Goal: Task Accomplishment & Management: Manage account settings

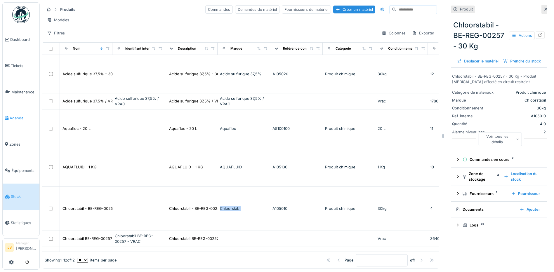
click at [16, 115] on span "Agenda" at bounding box center [23, 118] width 27 height 6
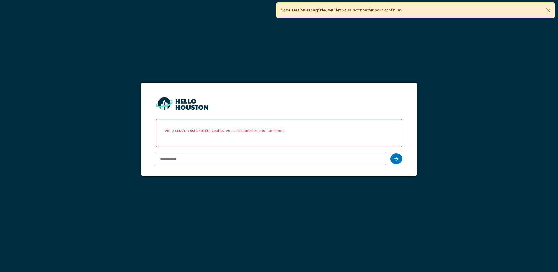
type input "**********"
click at [393, 158] on div at bounding box center [397, 158] width 12 height 11
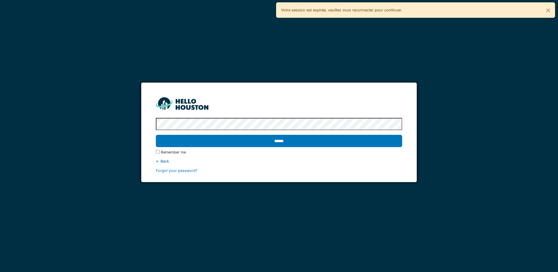
click at [245, 140] on input "******" at bounding box center [279, 141] width 246 height 12
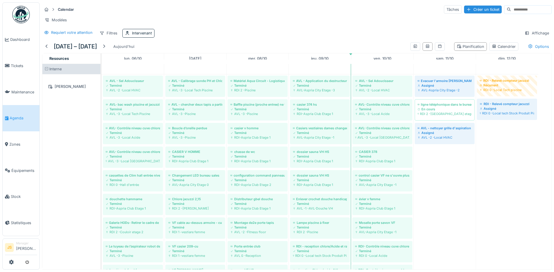
click at [388, 15] on div "Calendar Tâches Créer un ticket Modèles Requiert votre attention Filtres Interv…" at bounding box center [297, 21] width 514 height 38
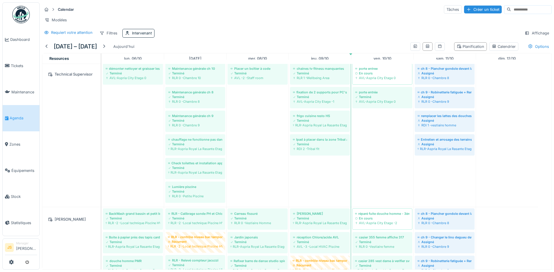
scroll to position [838, 0]
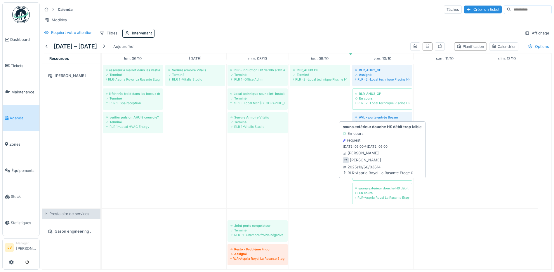
click at [390, 191] on div "En cours" at bounding box center [382, 193] width 54 height 5
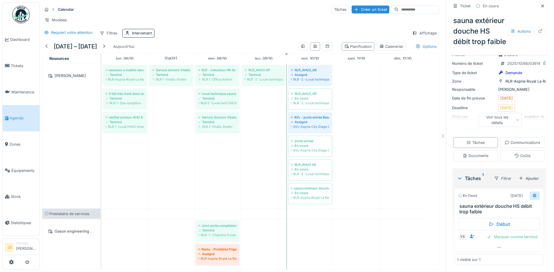
click at [532, 196] on icon at bounding box center [534, 196] width 5 height 4
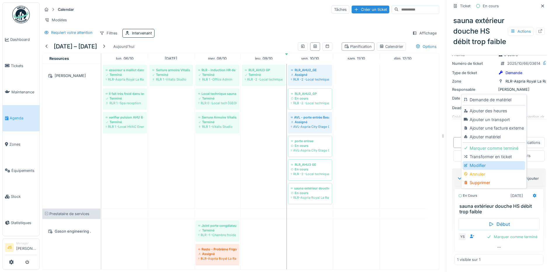
click at [479, 164] on div "Modifier" at bounding box center [493, 165] width 62 height 9
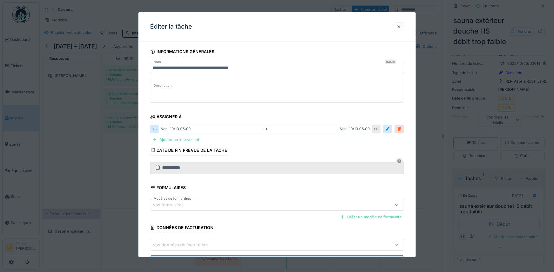
click at [401, 129] on div at bounding box center [399, 129] width 5 height 6
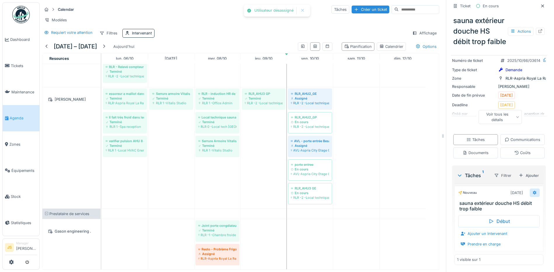
click at [533, 194] on icon at bounding box center [535, 193] width 4 height 4
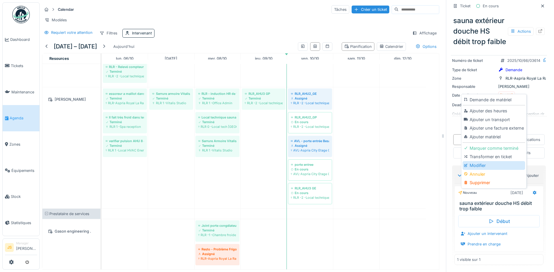
click at [487, 165] on div "Modifier" at bounding box center [493, 165] width 62 height 9
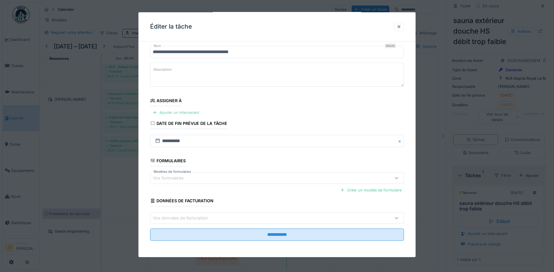
click at [185, 109] on div "Ajouter un intervenant" at bounding box center [175, 113] width 51 height 8
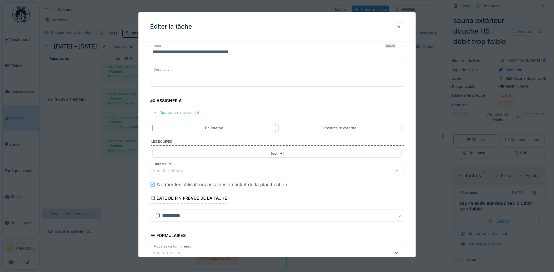
click at [179, 170] on div "Vos utilisateurs" at bounding box center [172, 170] width 39 height 6
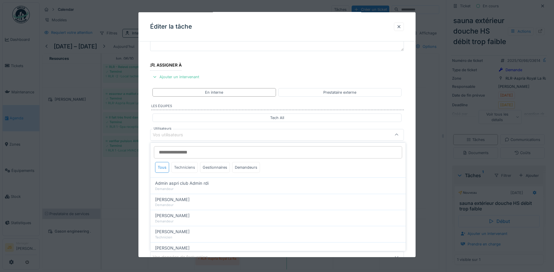
click at [187, 167] on div "Techniciens" at bounding box center [184, 167] width 26 height 11
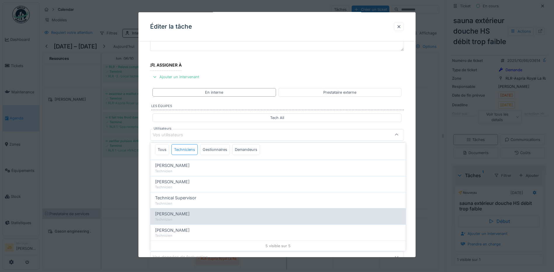
click at [184, 214] on span "Wojciech Wierozebski" at bounding box center [172, 214] width 34 height 6
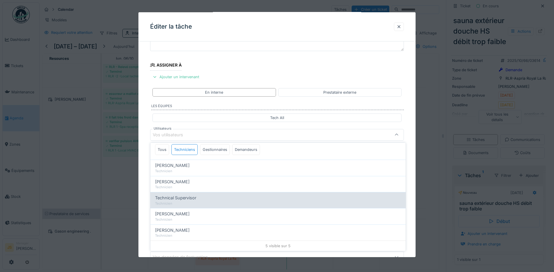
type input "****"
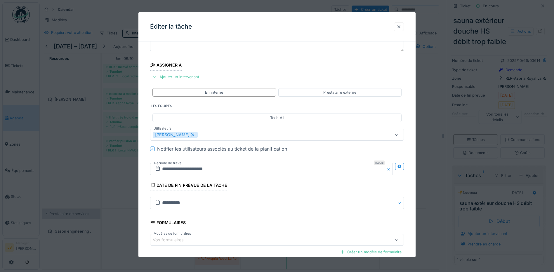
click at [144, 197] on div "**********" at bounding box center [276, 156] width 277 height 325
click at [177, 167] on input "**********" at bounding box center [271, 169] width 243 height 12
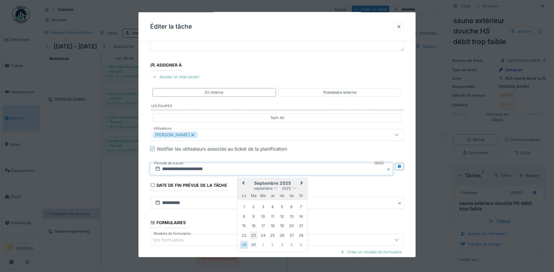
click at [254, 236] on div "23" at bounding box center [254, 236] width 8 height 8
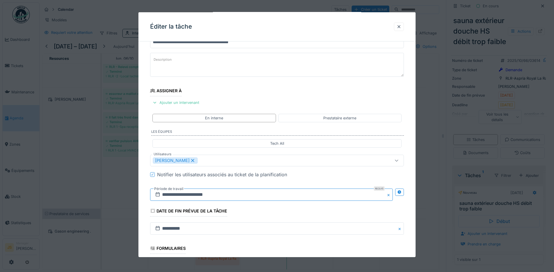
click at [179, 196] on input "**********" at bounding box center [271, 195] width 243 height 12
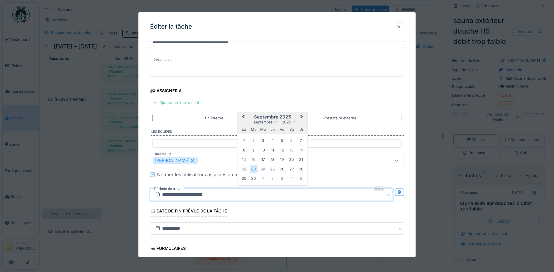
click at [302, 117] on span "Next Month" at bounding box center [302, 117] width 0 height 7
click at [253, 170] on div "21" at bounding box center [254, 169] width 8 height 8
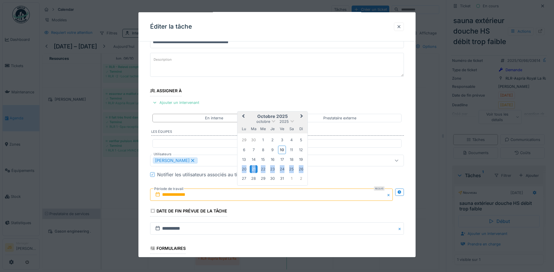
click at [253, 170] on div "21" at bounding box center [254, 169] width 8 height 8
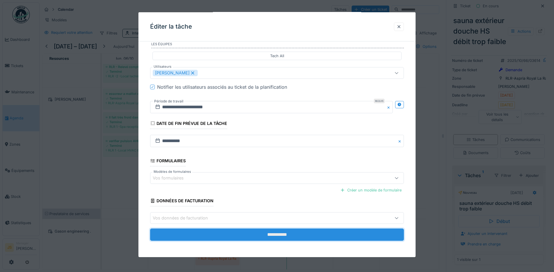
click at [304, 234] on input "**********" at bounding box center [277, 235] width 254 height 12
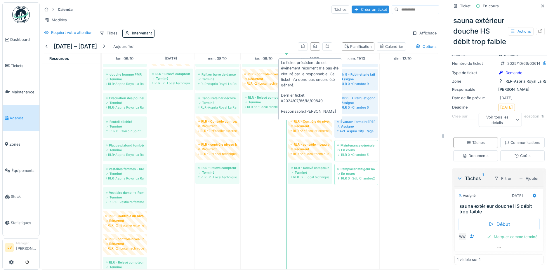
click at [316, 128] on div "Récurrent" at bounding box center [310, 126] width 39 height 5
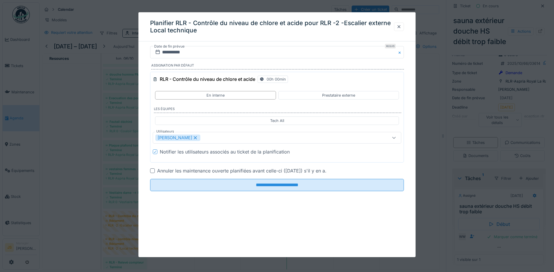
click at [198, 138] on icon at bounding box center [195, 138] width 5 height 4
click at [198, 138] on div "Vos utilisateurs" at bounding box center [262, 138] width 214 height 6
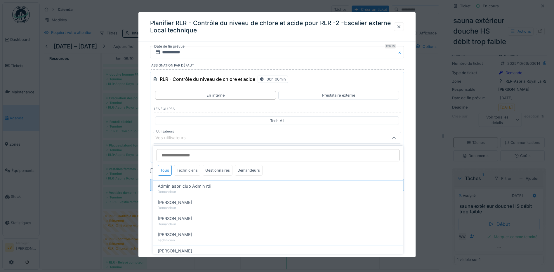
click at [185, 171] on div "Techniciens" at bounding box center [187, 170] width 26 height 11
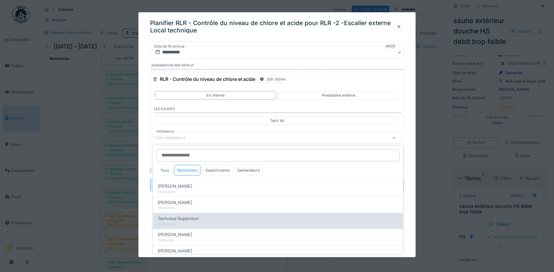
drag, startPoint x: 190, startPoint y: 220, endPoint x: 182, endPoint y: 212, distance: 11.8
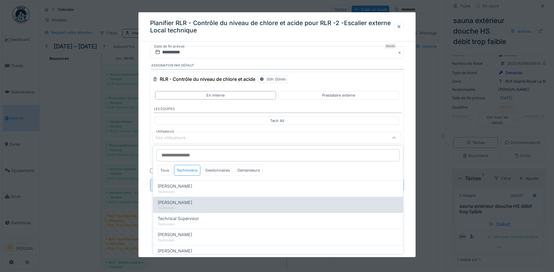
click at [190, 220] on span "Technical Supervisor" at bounding box center [178, 218] width 41 height 6
type input "****"
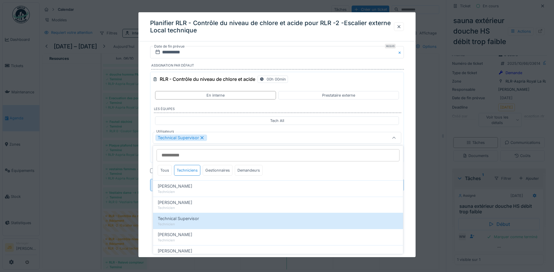
click at [145, 182] on div "**********" at bounding box center [276, 126] width 277 height 161
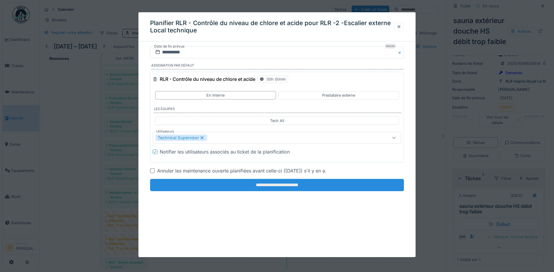
click at [269, 184] on input "**********" at bounding box center [277, 185] width 254 height 12
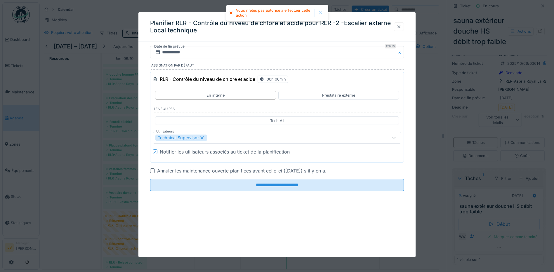
click at [401, 24] on div at bounding box center [399, 27] width 5 height 6
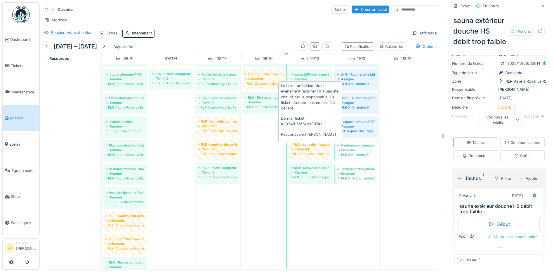
click at [317, 152] on div "Récurrent" at bounding box center [310, 149] width 39 height 5
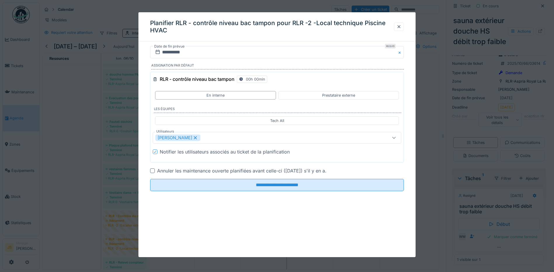
scroll to position [4, 0]
drag, startPoint x: 402, startPoint y: 25, endPoint x: 499, endPoint y: 198, distance: 197.6
click at [401, 25] on div at bounding box center [399, 27] width 5 height 6
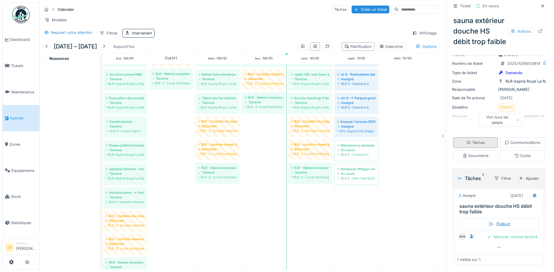
click at [485, 140] on div "Tâches" at bounding box center [475, 143] width 18 height 6
click at [521, 175] on div "Ajouter" at bounding box center [528, 179] width 25 height 8
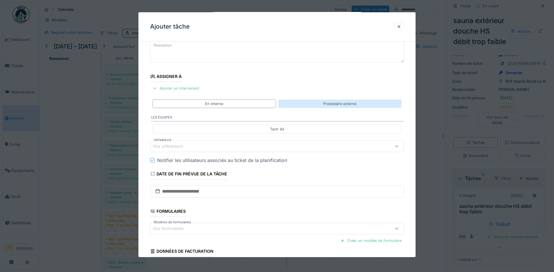
scroll to position [91, 0]
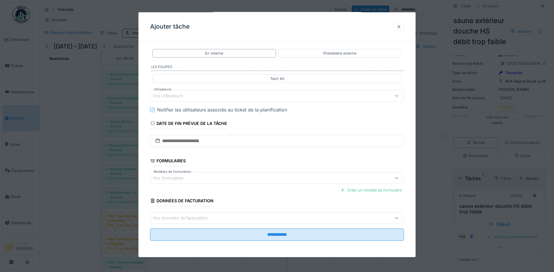
click at [401, 25] on div at bounding box center [399, 27] width 5 height 6
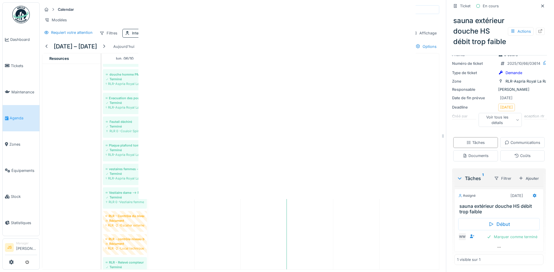
scroll to position [0, 0]
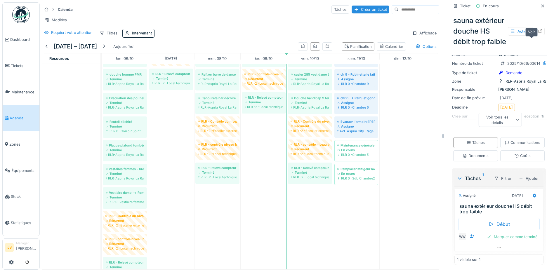
click at [538, 33] on icon at bounding box center [540, 31] width 5 height 4
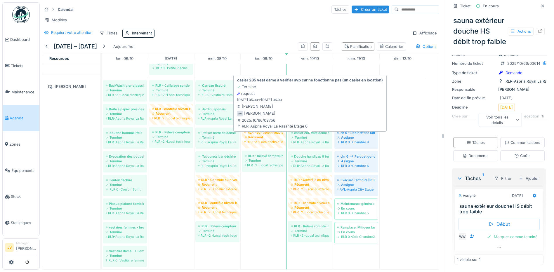
scroll to position [894, 0]
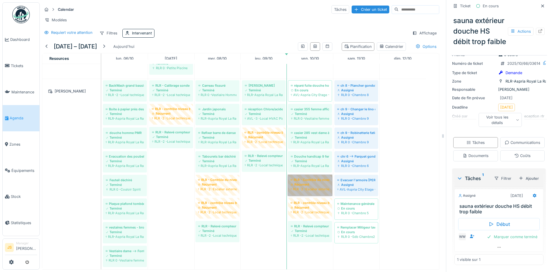
drag, startPoint x: 307, startPoint y: 179, endPoint x: 301, endPoint y: 179, distance: 5.6
click at [301, 179] on link "RLR - Contrôle du niveau de chlore et acide Récurrent RLR -2 -Escalier externe …" at bounding box center [310, 185] width 44 height 21
click at [305, 183] on link "RLR - Contrôle du niveau de chlore et acide Récurrent RLR -2 -Escalier externe …" at bounding box center [310, 185] width 44 height 21
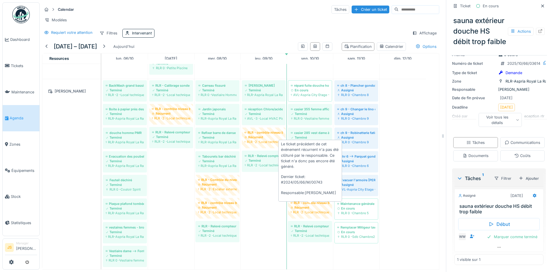
click at [311, 208] on div "Récurrent" at bounding box center [310, 207] width 39 height 5
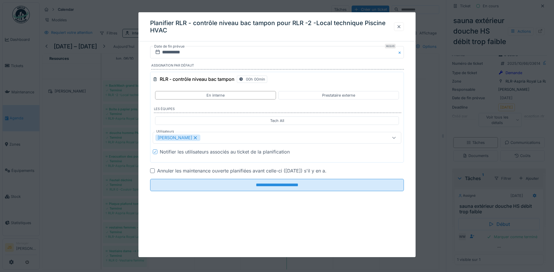
click at [401, 25] on div at bounding box center [399, 27] width 5 height 6
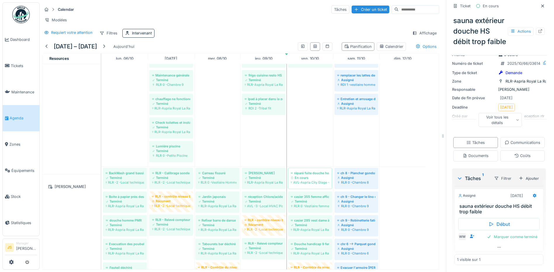
scroll to position [807, 0]
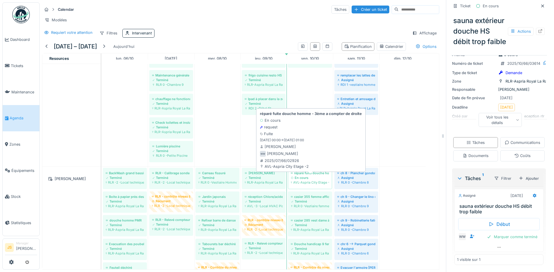
click at [317, 177] on div "En cours" at bounding box center [310, 177] width 38 height 5
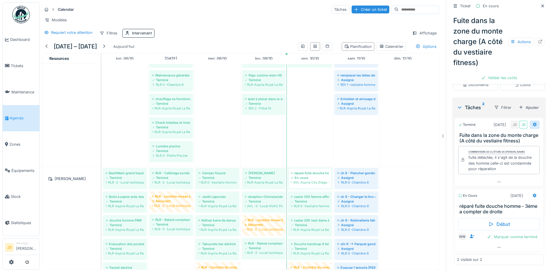
scroll to position [185, 0]
click at [532, 194] on icon at bounding box center [534, 196] width 5 height 4
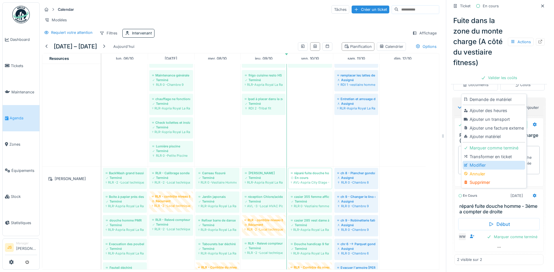
click at [480, 163] on div "Modifier" at bounding box center [493, 165] width 62 height 9
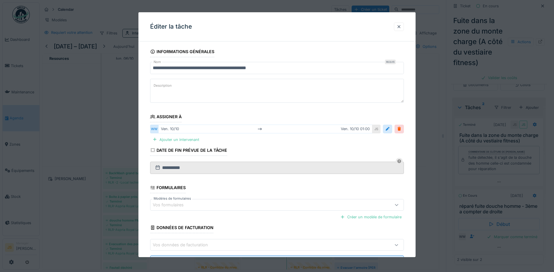
click at [175, 129] on div "ven. 10/10 ven. 10/10 01:00" at bounding box center [265, 129] width 214 height 8
click at [389, 129] on div at bounding box center [387, 129] width 5 height 6
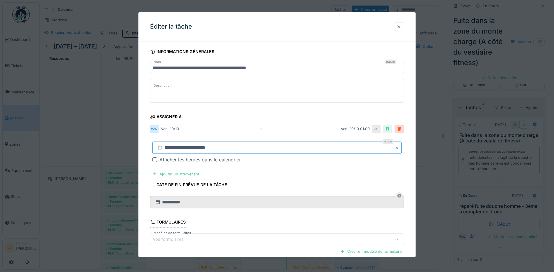
click at [178, 150] on input "**********" at bounding box center [276, 148] width 249 height 12
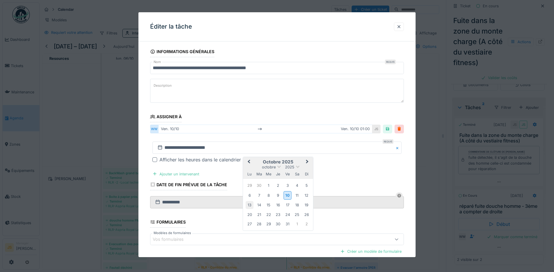
click at [249, 206] on div "13" at bounding box center [250, 205] width 8 height 8
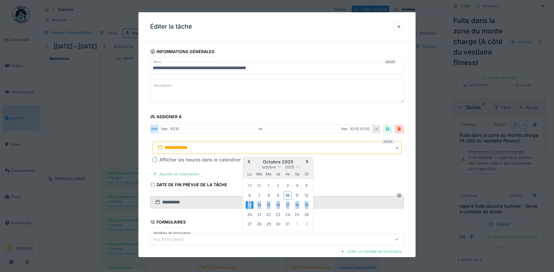
click at [249, 206] on div "13" at bounding box center [250, 205] width 8 height 8
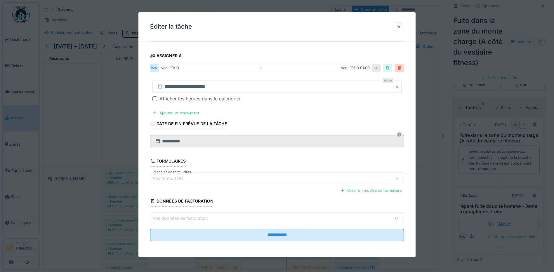
scroll to position [61, 0]
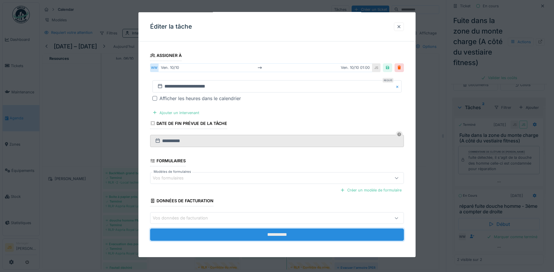
click at [272, 234] on input "**********" at bounding box center [277, 235] width 254 height 12
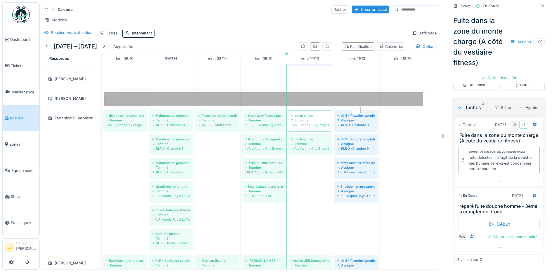
scroll to position [719, 0]
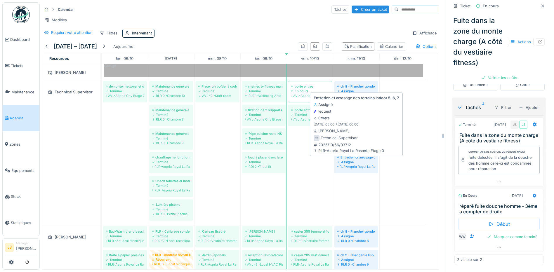
click at [361, 163] on div "Assigné" at bounding box center [356, 162] width 38 height 5
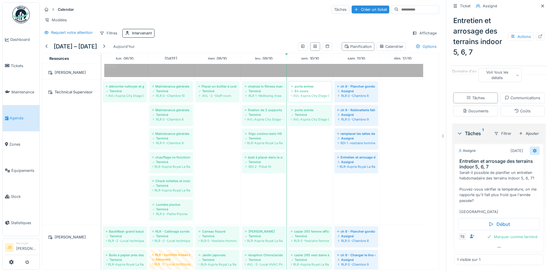
click at [533, 149] on icon at bounding box center [535, 151] width 4 height 4
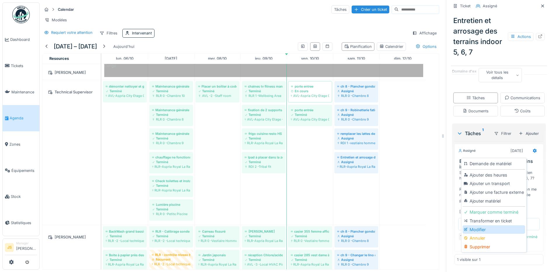
click at [481, 227] on div "Modifier" at bounding box center [493, 229] width 62 height 9
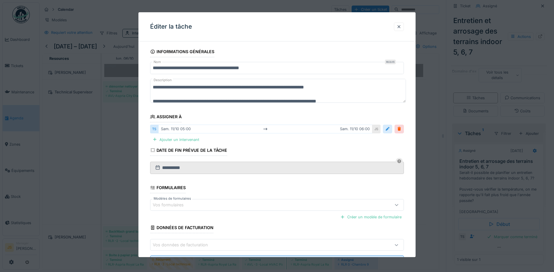
click at [390, 129] on div at bounding box center [387, 129] width 5 height 6
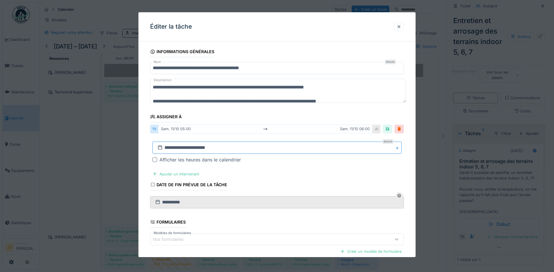
click at [175, 148] on input "**********" at bounding box center [276, 148] width 249 height 12
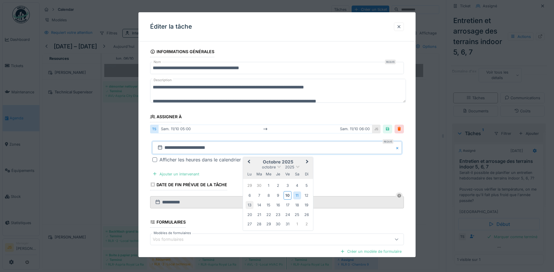
click at [248, 206] on div "13" at bounding box center [250, 205] width 8 height 8
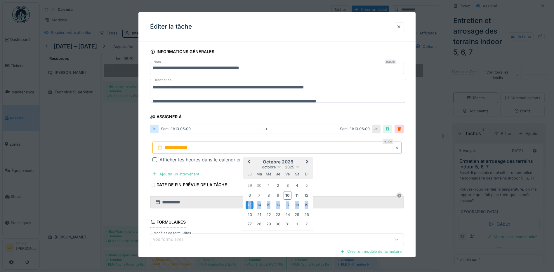
click at [249, 206] on div "13" at bounding box center [250, 205] width 8 height 8
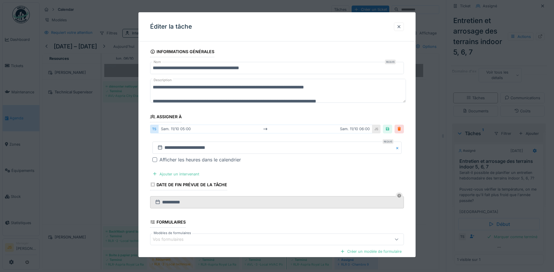
click at [401, 128] on div at bounding box center [399, 129] width 5 height 6
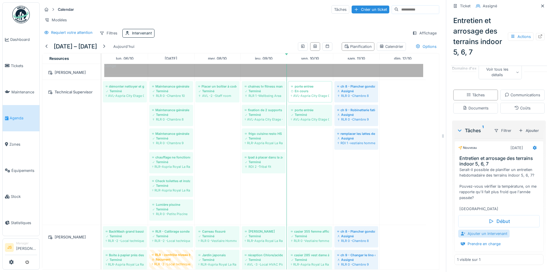
click at [487, 233] on div "Ajouter un intervenant" at bounding box center [483, 234] width 51 height 8
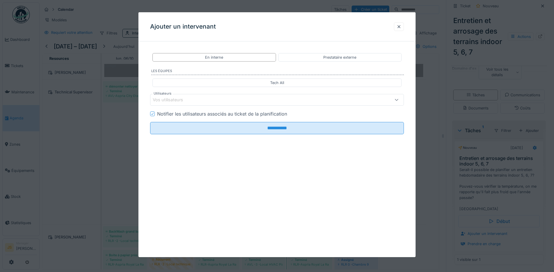
click at [177, 97] on div "Vos utilisateurs" at bounding box center [172, 100] width 39 height 6
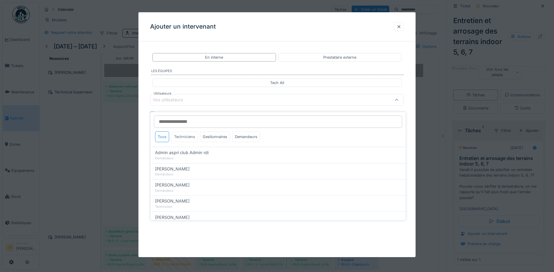
click at [181, 135] on div "Techniciens" at bounding box center [184, 136] width 26 height 11
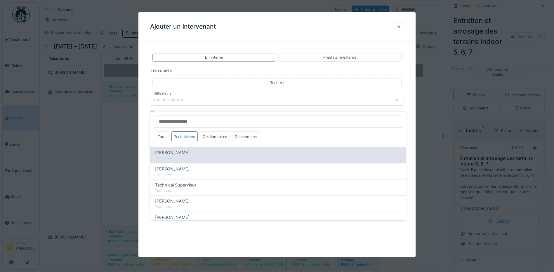
click at [180, 149] on span "Alexandre Michailidis" at bounding box center [172, 152] width 34 height 6
type input "*****"
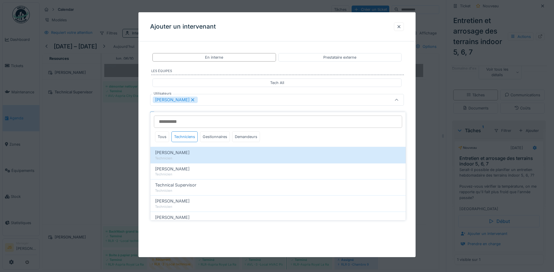
click at [142, 133] on div "**********" at bounding box center [276, 112] width 277 height 132
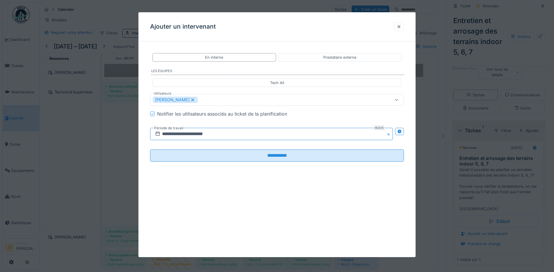
click at [179, 133] on input "**********" at bounding box center [271, 134] width 243 height 12
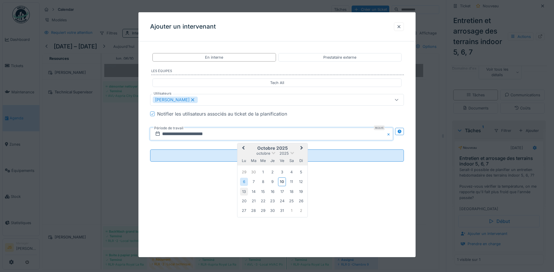
click at [242, 191] on div "13" at bounding box center [244, 192] width 8 height 8
click at [244, 192] on div "13" at bounding box center [244, 192] width 8 height 8
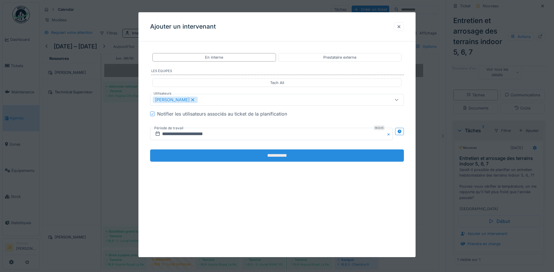
click at [255, 158] on input "**********" at bounding box center [277, 155] width 254 height 12
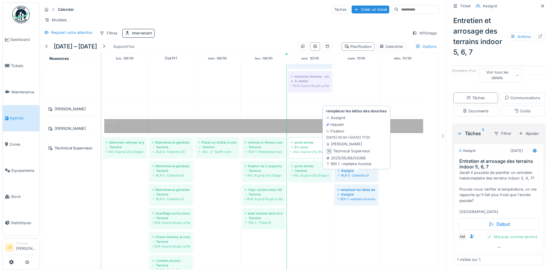
scroll to position [665, 0]
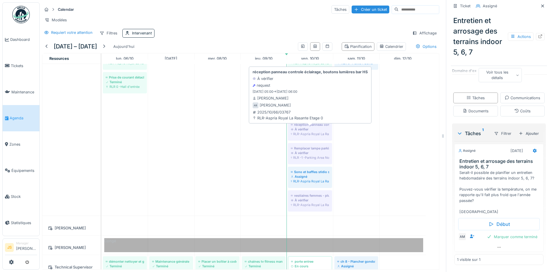
click at [305, 130] on div "À vérifier" at bounding box center [310, 129] width 38 height 5
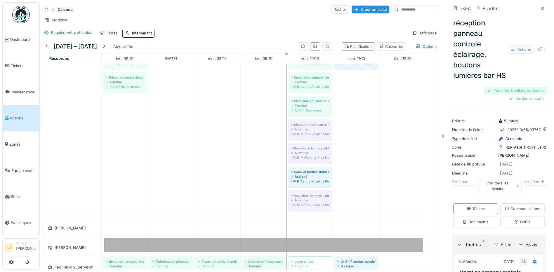
click at [508, 95] on div "Terminer & valider les tâches" at bounding box center [515, 91] width 62 height 8
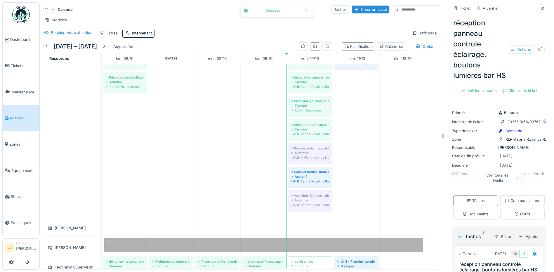
click at [509, 95] on div "Clôturer le ticket" at bounding box center [519, 91] width 41 height 8
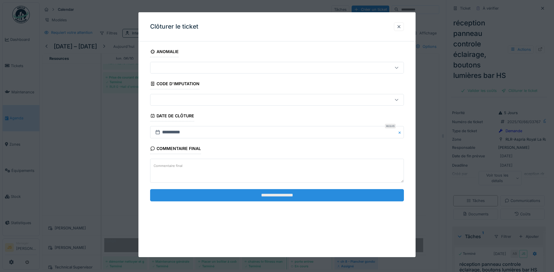
click at [281, 196] on input "**********" at bounding box center [277, 195] width 254 height 12
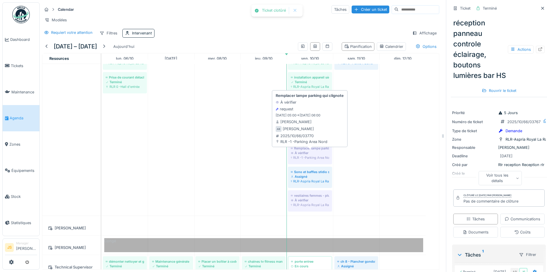
click at [308, 156] on div "RLR -1 -Parking Area Nord" at bounding box center [310, 157] width 38 height 5
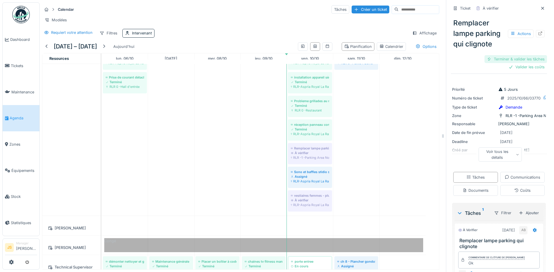
click at [523, 55] on div "Terminer & valider les tâches" at bounding box center [515, 59] width 62 height 8
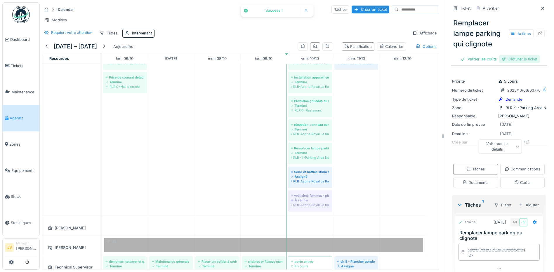
click at [519, 55] on div "Clôturer le ticket" at bounding box center [519, 59] width 41 height 8
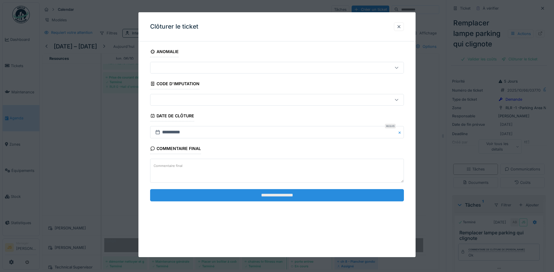
click at [277, 195] on input "**********" at bounding box center [277, 195] width 254 height 12
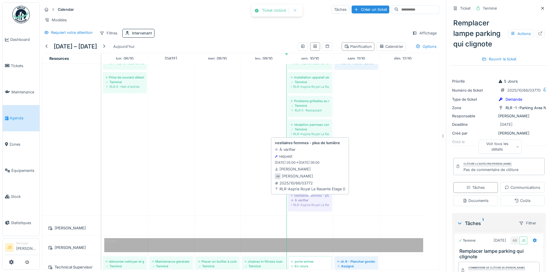
click at [303, 200] on div "À vérifier" at bounding box center [310, 200] width 38 height 5
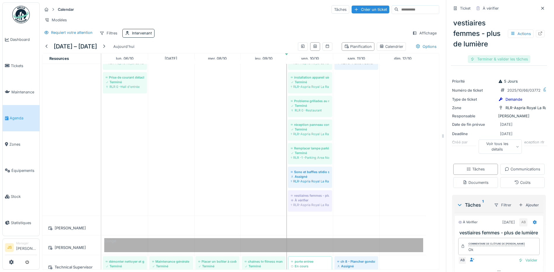
click at [496, 56] on div "Terminer & valider les tâches" at bounding box center [499, 59] width 62 height 8
click at [498, 55] on div "Clôturer le ticket" at bounding box center [499, 59] width 41 height 8
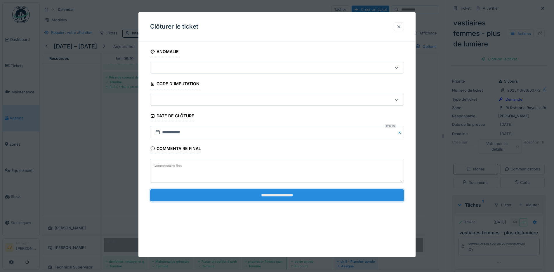
click at [307, 192] on input "**********" at bounding box center [277, 195] width 254 height 12
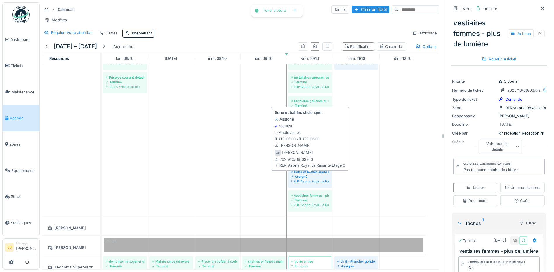
click at [301, 178] on div "Assigné" at bounding box center [310, 176] width 38 height 5
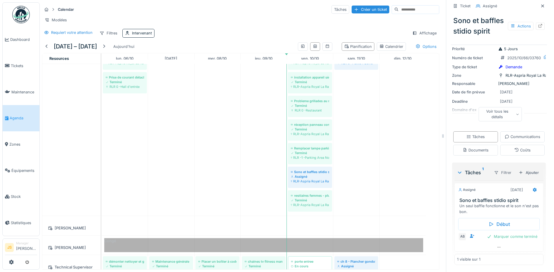
scroll to position [57, 0]
click at [533, 188] on icon at bounding box center [535, 190] width 4 height 4
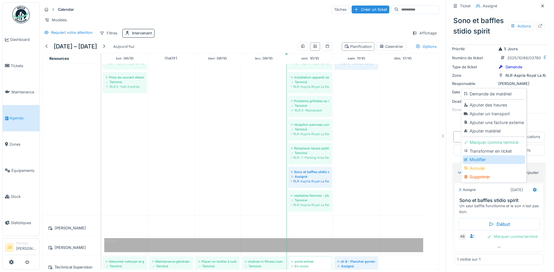
click at [483, 155] on div "Modifier" at bounding box center [493, 159] width 62 height 9
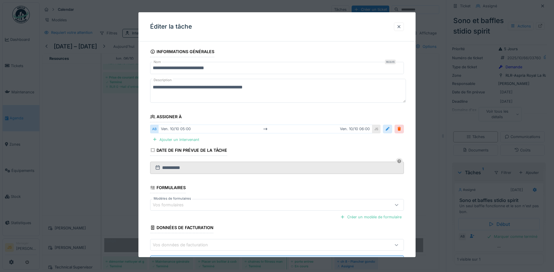
click at [390, 128] on div at bounding box center [387, 129] width 5 height 6
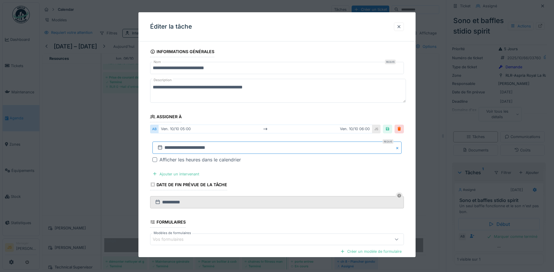
click at [175, 149] on input "**********" at bounding box center [276, 148] width 249 height 12
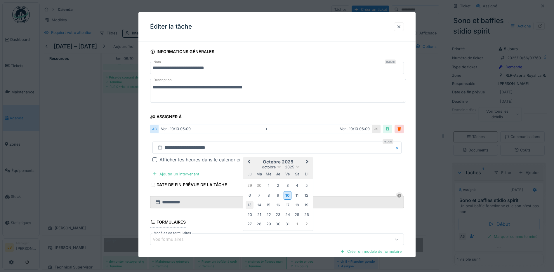
click at [249, 204] on div "13" at bounding box center [250, 205] width 8 height 8
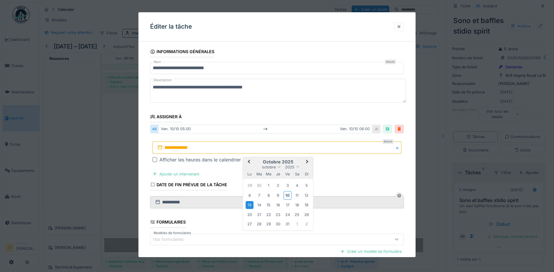
click at [251, 205] on div "13" at bounding box center [250, 205] width 8 height 8
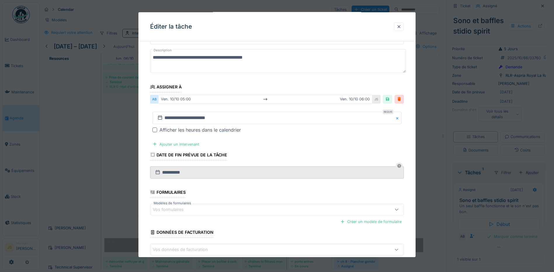
scroll to position [61, 0]
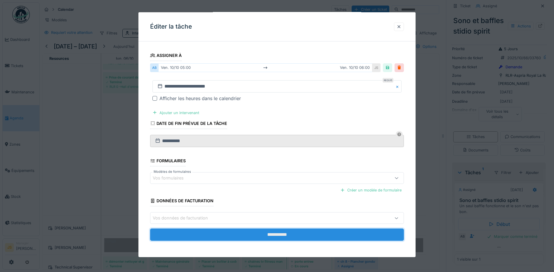
click at [282, 232] on input "**********" at bounding box center [277, 235] width 254 height 12
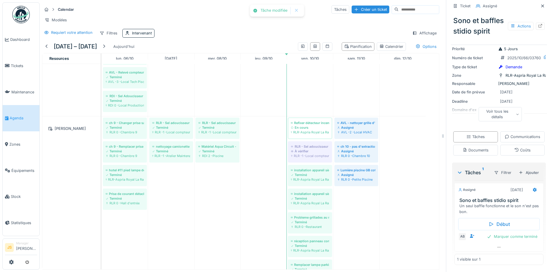
scroll to position [456, 0]
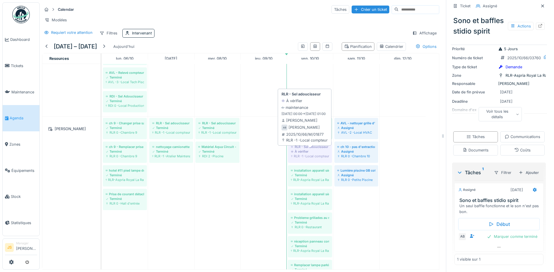
click at [297, 152] on div "À vérifier" at bounding box center [310, 151] width 38 height 5
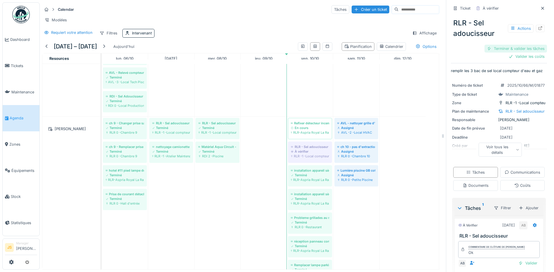
click at [521, 45] on div "Terminer & valider les tâches" at bounding box center [515, 49] width 62 height 8
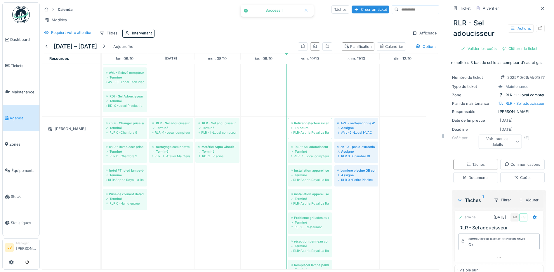
click at [521, 45] on div "Clôturer le ticket" at bounding box center [519, 49] width 41 height 8
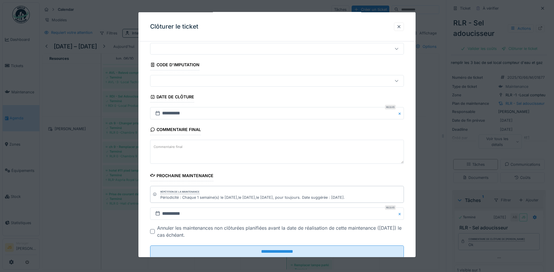
scroll to position [36, 0]
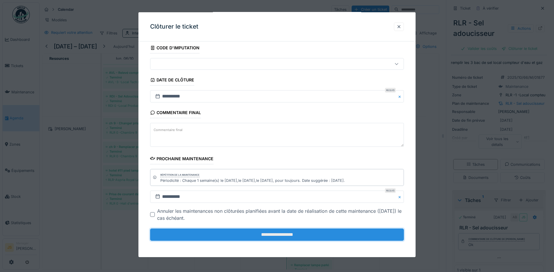
click at [281, 233] on input "**********" at bounding box center [277, 235] width 254 height 12
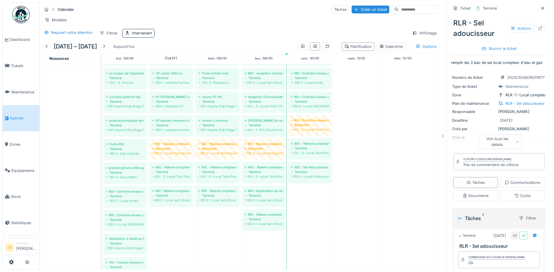
scroll to position [82, 0]
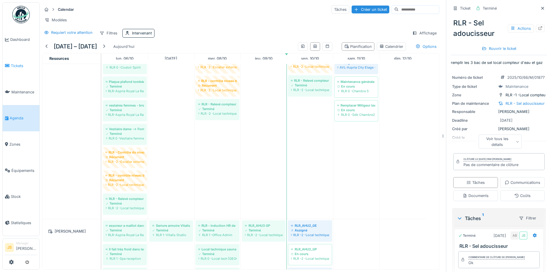
click at [22, 64] on span "Tickets" at bounding box center [24, 66] width 26 height 6
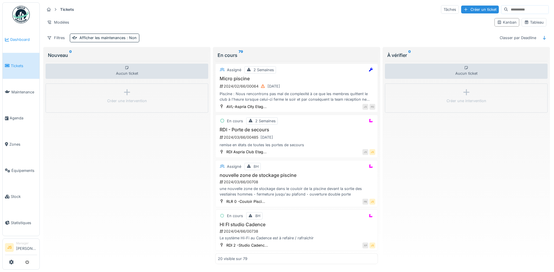
click at [19, 36] on link "Dashboard" at bounding box center [21, 40] width 37 height 26
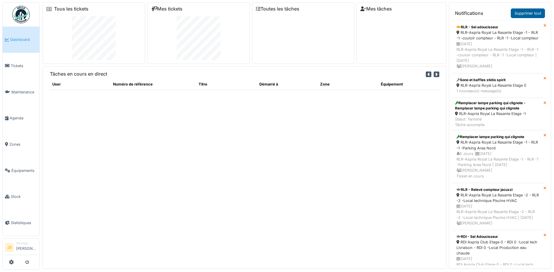
click at [527, 13] on link "Supprimer tout" at bounding box center [528, 13] width 34 height 10
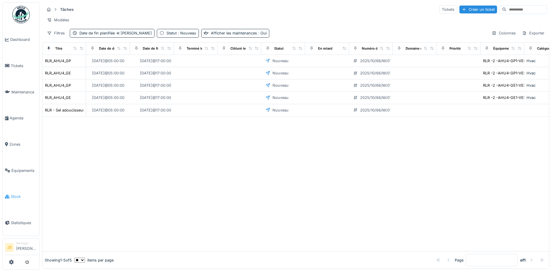
click at [18, 194] on span "Stock" at bounding box center [24, 197] width 26 height 6
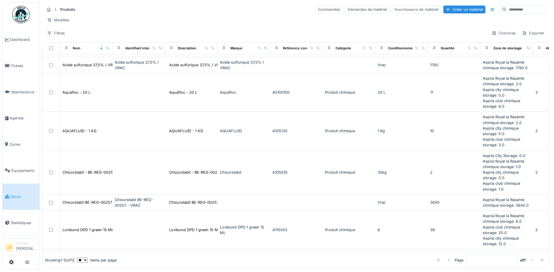
scroll to position [34, 0]
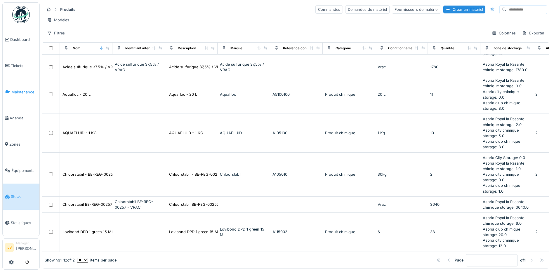
click at [23, 92] on span "Maintenance" at bounding box center [24, 92] width 26 height 6
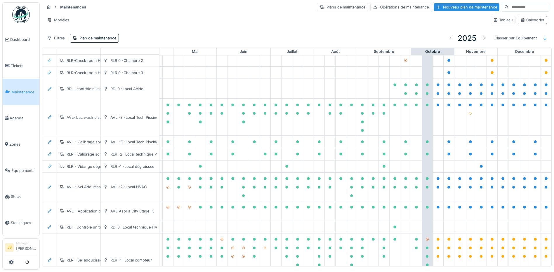
scroll to position [540, 194]
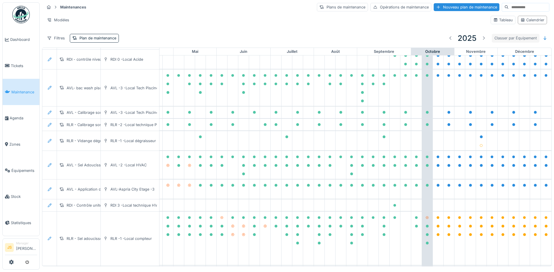
click at [525, 37] on div "Classer par Équipement" at bounding box center [516, 38] width 48 height 8
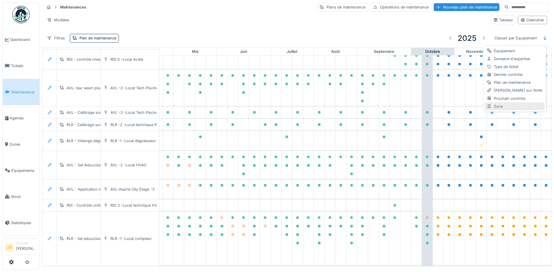
click at [502, 104] on div "Zone" at bounding box center [514, 106] width 60 height 8
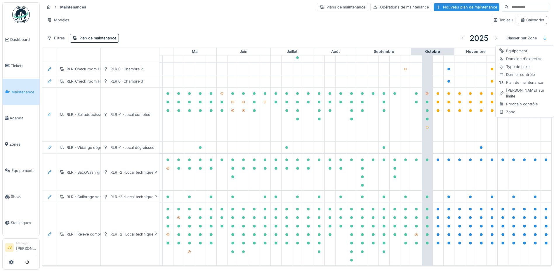
scroll to position [413, 194]
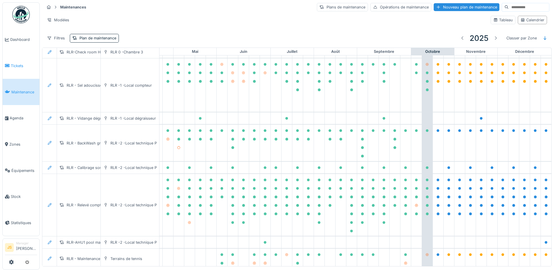
click at [19, 65] on span "Tickets" at bounding box center [24, 66] width 26 height 6
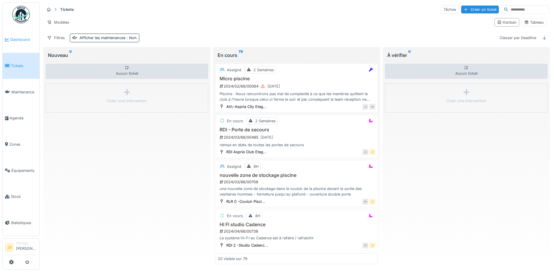
click at [16, 38] on span "Dashboard" at bounding box center [23, 40] width 27 height 6
